Goal: Task Accomplishment & Management: Use online tool/utility

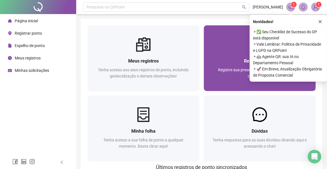
click at [224, 68] on span "Registre sua presença com rapidez e segurança clicando aqui!" at bounding box center [259, 73] width 83 height 11
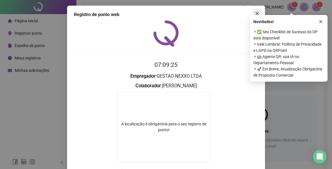
click at [257, 12] on span "Close" at bounding box center [256, 13] width 9 height 5
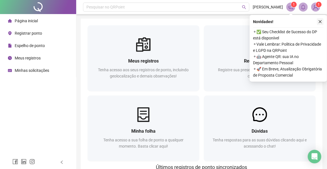
click at [320, 20] on icon "close" at bounding box center [320, 22] width 4 height 4
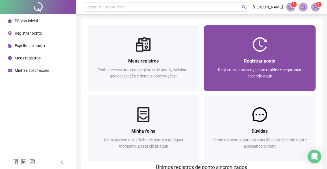
click at [267, 43] on img at bounding box center [259, 44] width 15 height 15
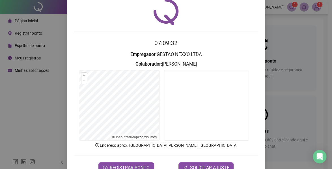
scroll to position [23, 0]
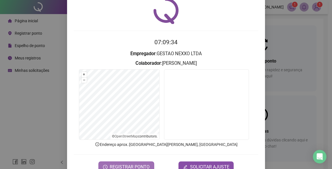
click at [139, 164] on span "REGISTRAR PONTO" at bounding box center [130, 167] width 40 height 7
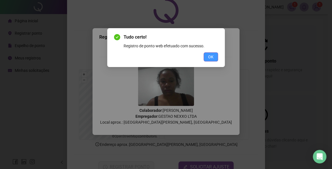
click at [207, 56] on button "OK" at bounding box center [210, 57] width 14 height 9
